Goal: Task Accomplishment & Management: Use online tool/utility

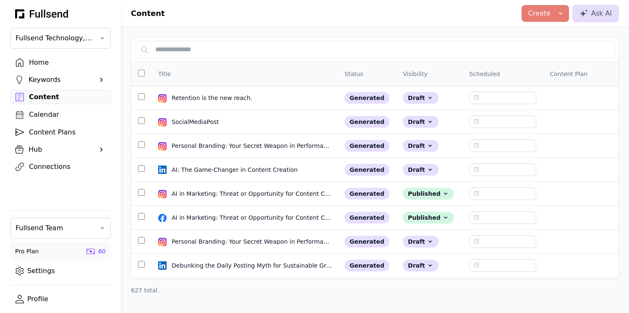
click at [43, 63] on div "Home" at bounding box center [67, 63] width 76 height 10
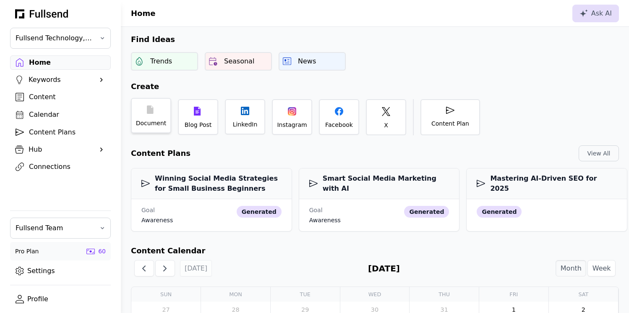
click at [165, 118] on div "Document" at bounding box center [151, 115] width 40 height 35
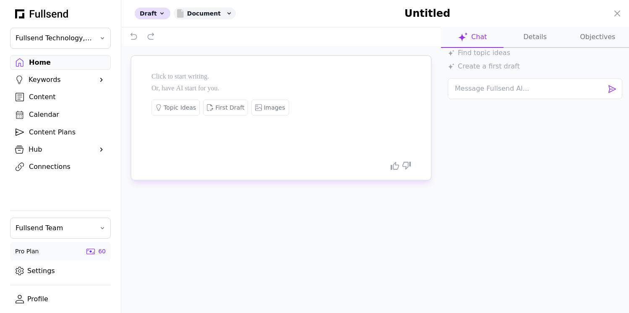
click at [205, 76] on p at bounding box center [281, 77] width 259 height 12
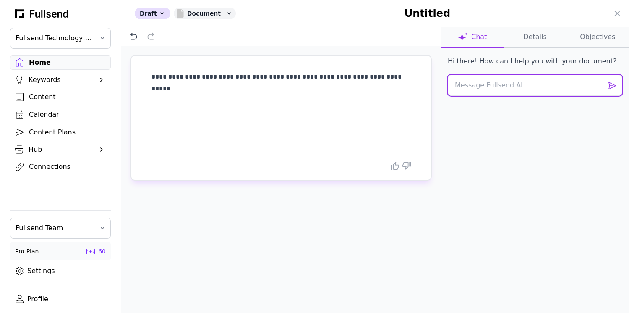
click at [475, 89] on textarea at bounding box center [535, 85] width 175 height 21
type textarea "R"
type textarea "Create a LinkedIn post based on this"
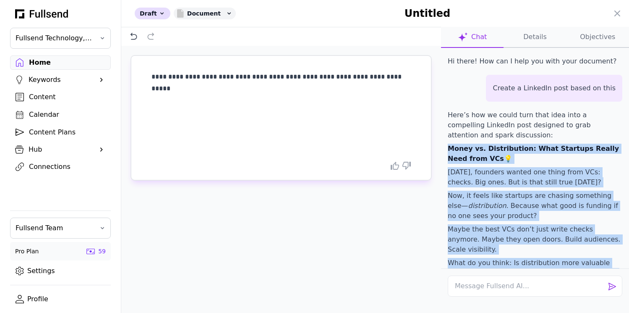
drag, startPoint x: 523, startPoint y: 159, endPoint x: 448, endPoint y: 149, distance: 75.3
click at [448, 149] on div "Here’s how we could turn that idea into a compelling LinkedIn post designed to …" at bounding box center [535, 254] width 175 height 289
copy div "Money vs. Distribution: What Startups Really Need from VCs 💡 [DATE], founders w…"
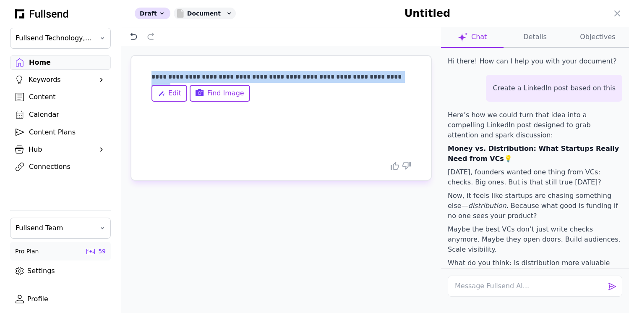
drag, startPoint x: 409, startPoint y: 83, endPoint x: 143, endPoint y: 83, distance: 266.5
click at [143, 83] on div "**********" at bounding box center [281, 118] width 300 height 124
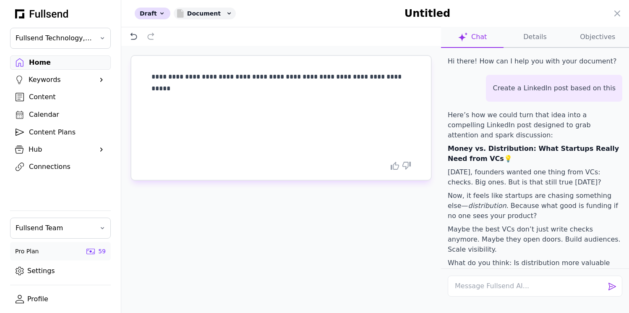
click at [406, 75] on div "**********" at bounding box center [281, 118] width 300 height 124
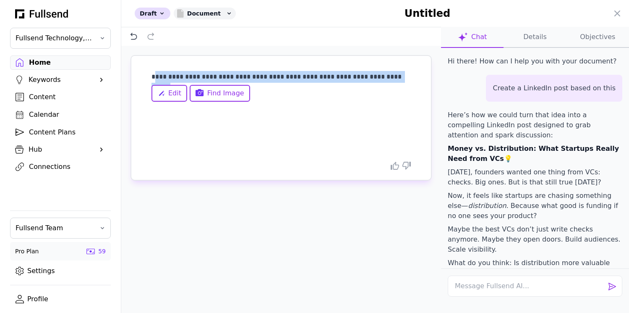
drag, startPoint x: 405, startPoint y: 80, endPoint x: 157, endPoint y: 81, distance: 248.5
click at [157, 81] on p "**********" at bounding box center [281, 77] width 259 height 12
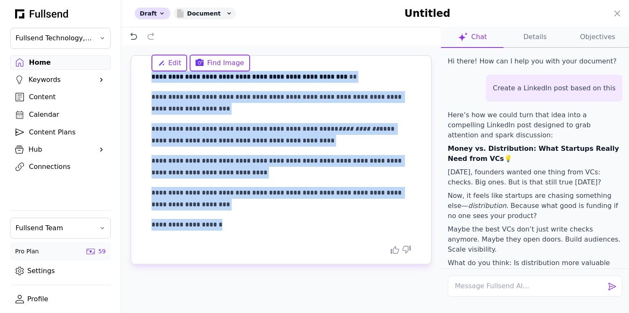
drag, startPoint x: 228, startPoint y: 227, endPoint x: 124, endPoint y: 69, distance: 189.0
click at [124, 69] on div "**********" at bounding box center [281, 193] width 320 height 294
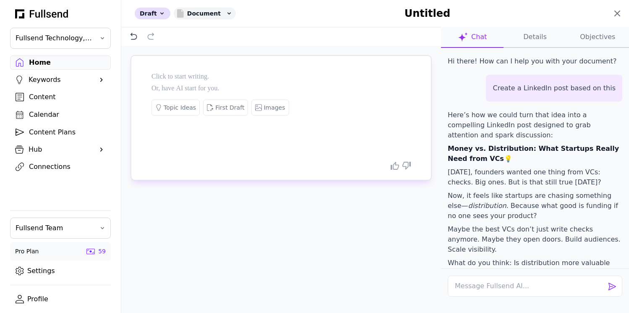
click at [616, 13] on icon at bounding box center [617, 13] width 5 height 5
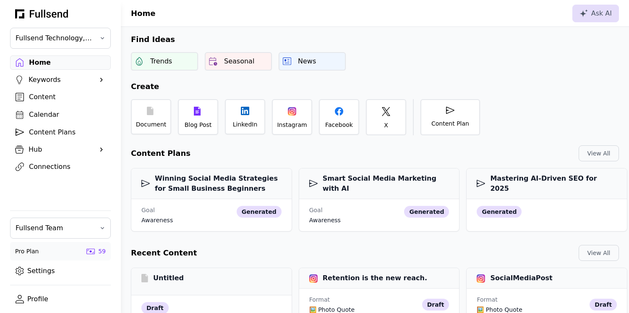
click at [49, 90] on link "Content" at bounding box center [60, 97] width 101 height 14
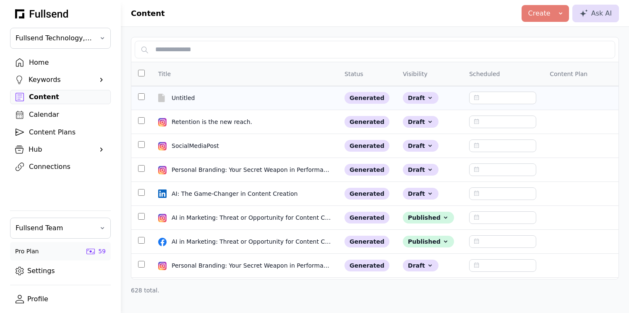
click at [142, 97] on td at bounding box center [141, 98] width 20 height 24
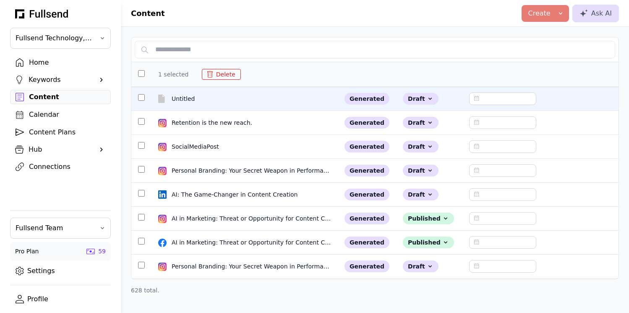
click at [217, 75] on button "Delete" at bounding box center [221, 74] width 39 height 11
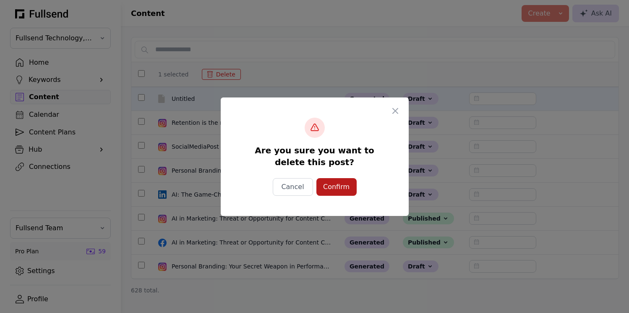
click at [329, 187] on div "Confirm" at bounding box center [336, 187] width 27 height 10
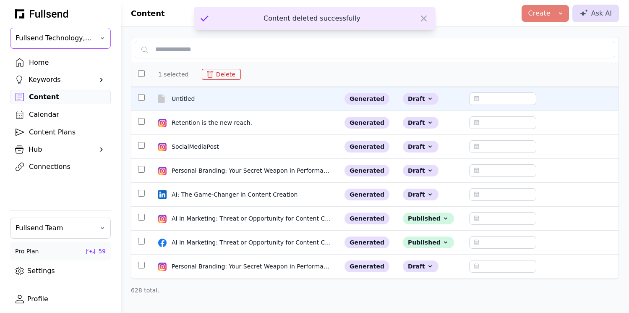
click at [86, 41] on span "Fullsend Technology, Inc." at bounding box center [55, 38] width 78 height 10
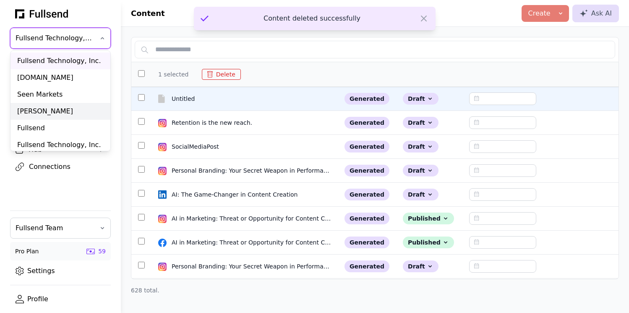
click at [49, 109] on div "[PERSON_NAME]" at bounding box center [60, 111] width 100 height 17
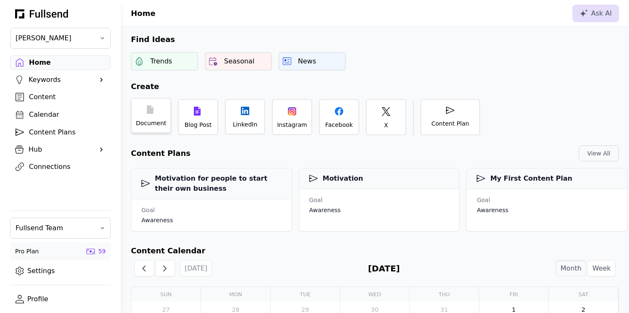
click at [147, 118] on div "Document" at bounding box center [151, 115] width 40 height 35
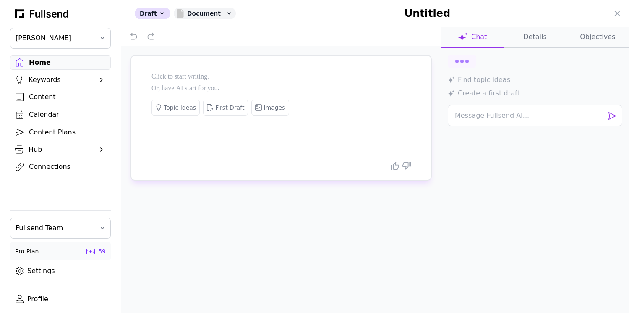
click at [187, 77] on p at bounding box center [281, 77] width 259 height 12
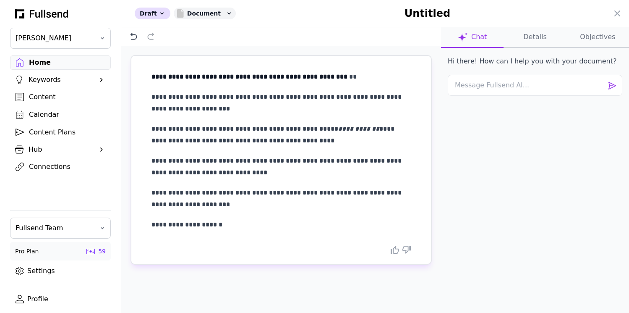
click at [442, 15] on h1 "Untitled" at bounding box center [427, 13] width 262 height 13
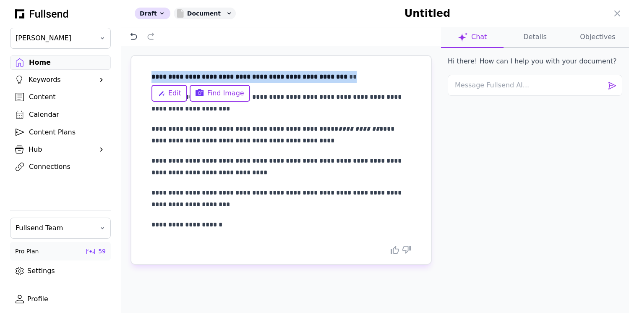
drag, startPoint x: 319, startPoint y: 78, endPoint x: 143, endPoint y: 74, distance: 175.9
click at [143, 74] on div "**********" at bounding box center [281, 160] width 300 height 208
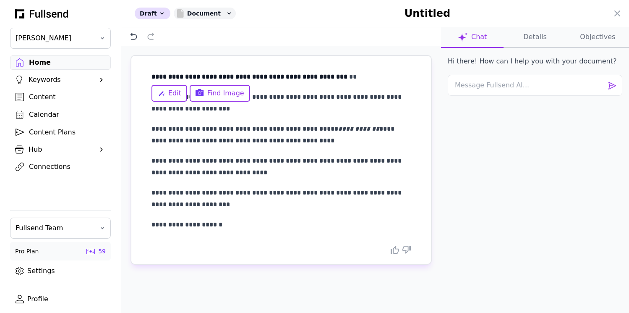
click at [431, 17] on h1 "Untitled" at bounding box center [427, 13] width 262 height 13
type input "**********"
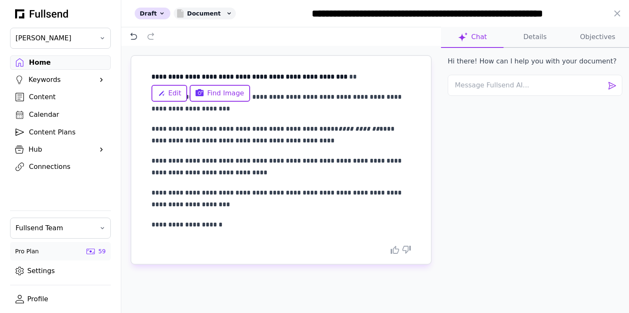
scroll to position [0, 23]
click at [524, 137] on div "Hi there! How can I help you with your document?" at bounding box center [535, 166] width 188 height 236
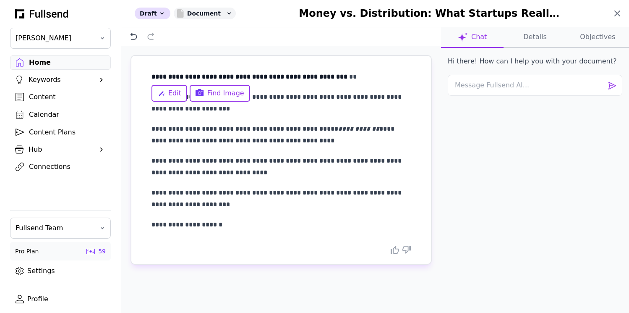
click at [617, 15] on icon at bounding box center [617, 13] width 10 height 10
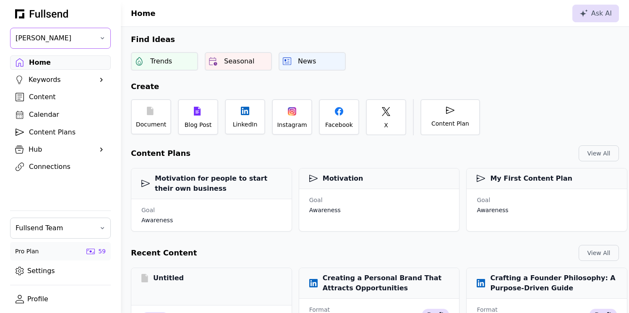
click at [76, 36] on span "[PERSON_NAME]" at bounding box center [55, 38] width 78 height 10
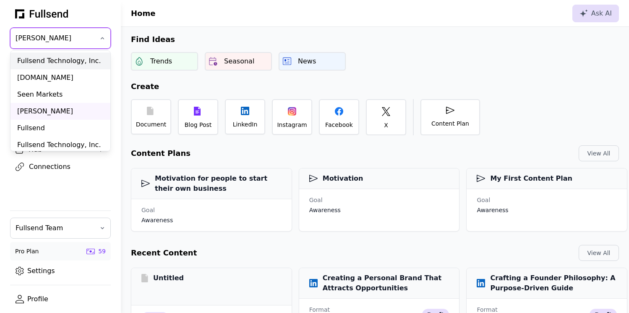
click at [73, 59] on div "Fullsend Technology, Inc." at bounding box center [60, 60] width 100 height 17
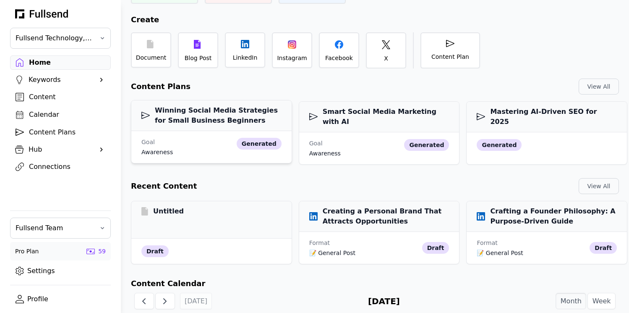
scroll to position [128, 0]
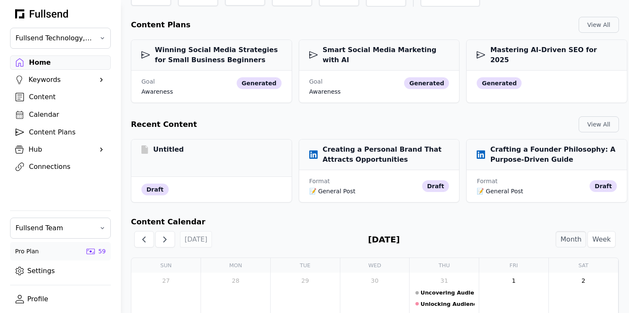
click at [55, 97] on div "Content" at bounding box center [67, 97] width 76 height 10
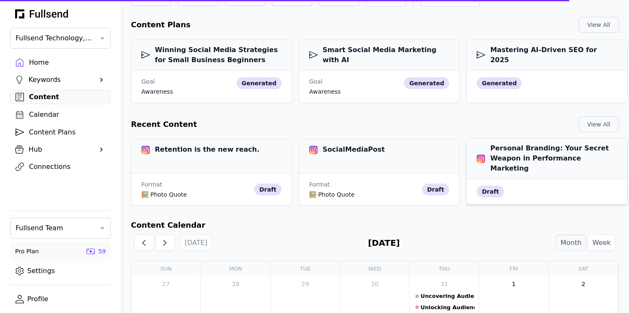
click at [526, 154] on h3 "Personal Branding: Your Secret Weapon in Performance Marketing" at bounding box center [547, 158] width 140 height 30
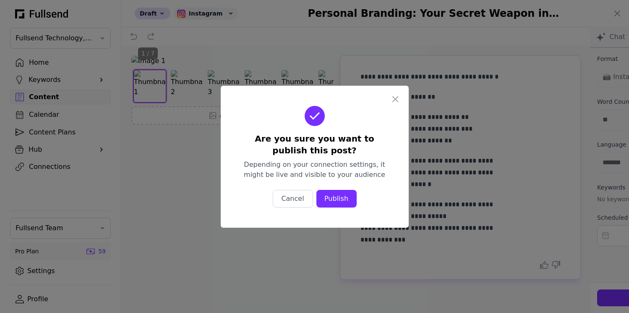
click at [344, 199] on div "Publish" at bounding box center [336, 198] width 27 height 10
